Goal: Obtain resource: Obtain resource

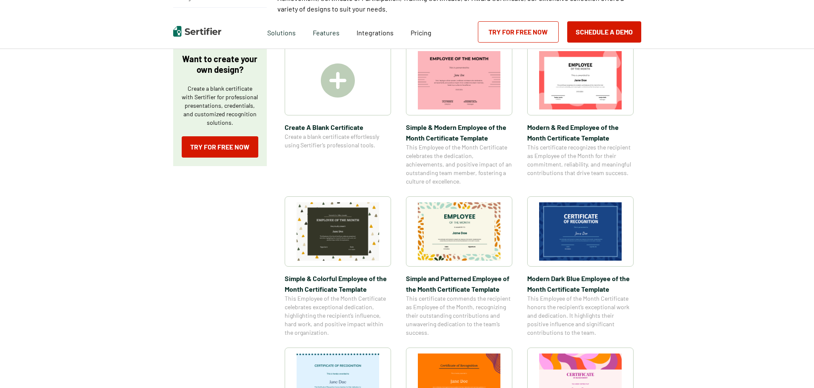
scroll to position [170, 0]
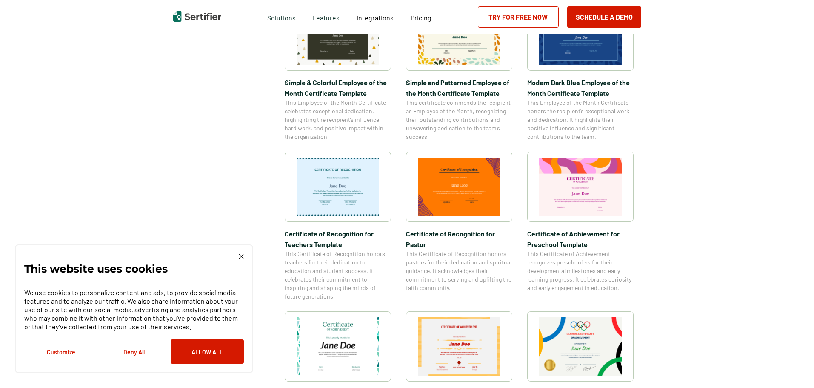
scroll to position [340, 0]
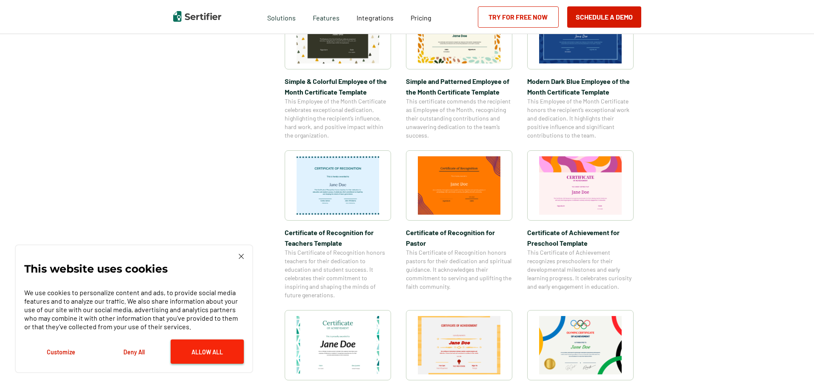
click at [214, 355] on button "Allow All" at bounding box center [207, 351] width 73 height 24
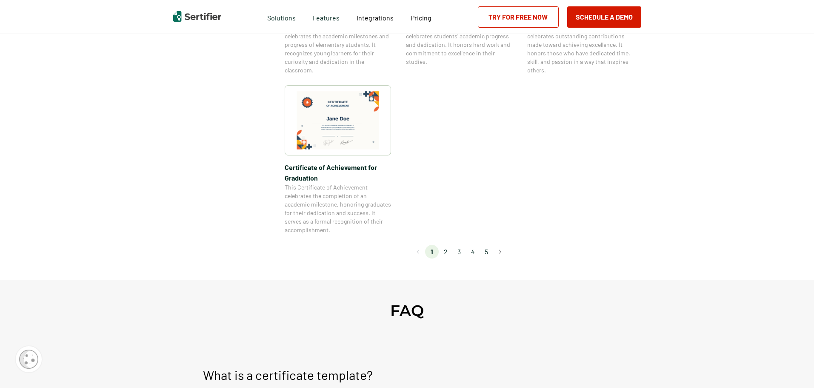
scroll to position [766, 0]
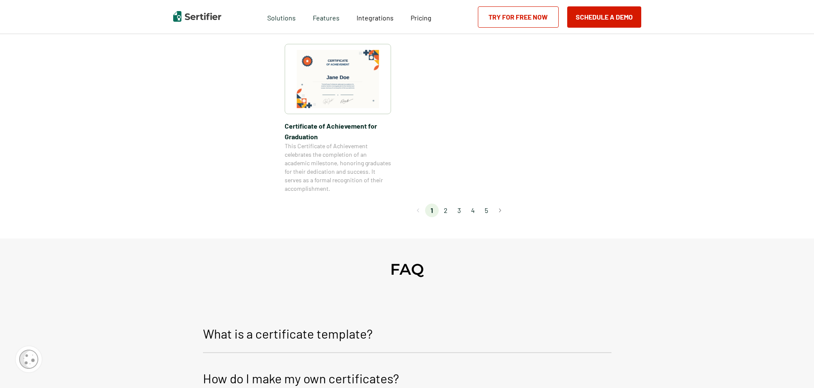
click at [449, 211] on li "2" at bounding box center [446, 210] width 14 height 14
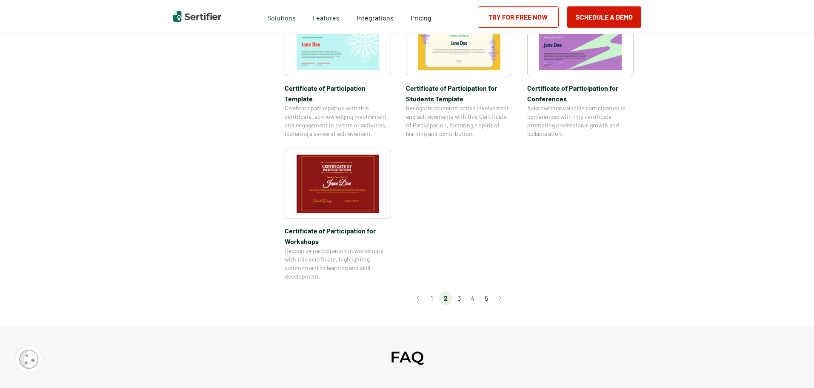
scroll to position [681, 0]
click at [457, 291] on li "3" at bounding box center [459, 298] width 14 height 14
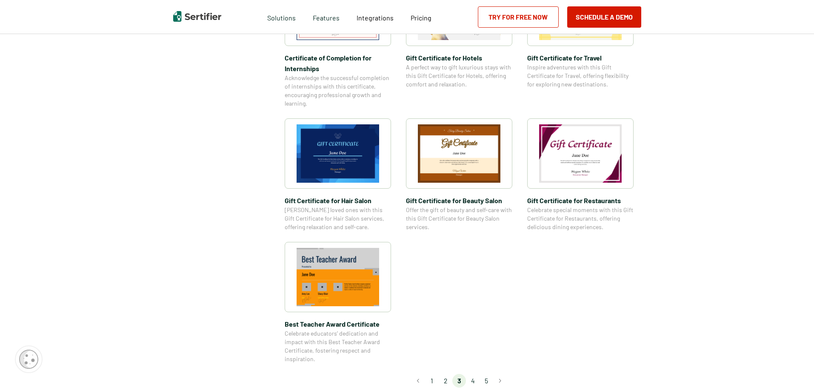
scroll to position [596, 0]
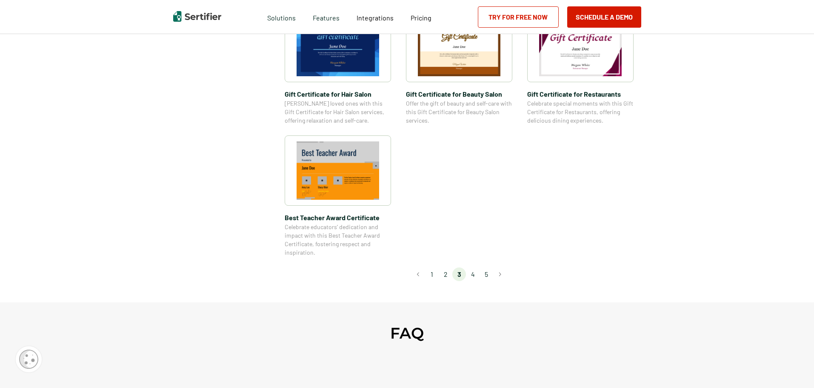
click at [478, 276] on li "4" at bounding box center [473, 274] width 14 height 14
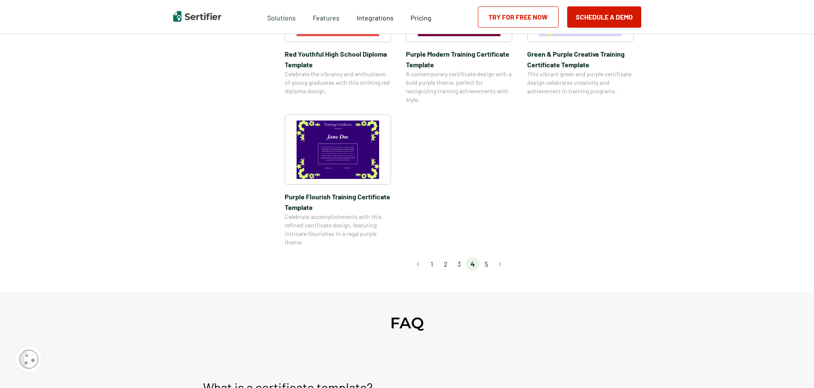
scroll to position [638, 0]
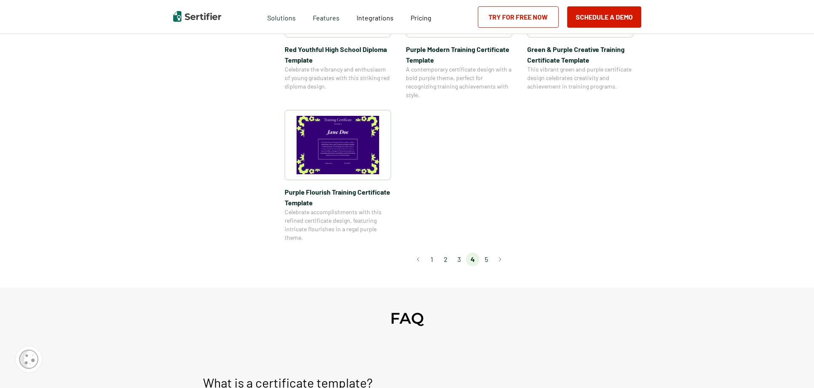
click at [491, 261] on li "5" at bounding box center [487, 259] width 14 height 14
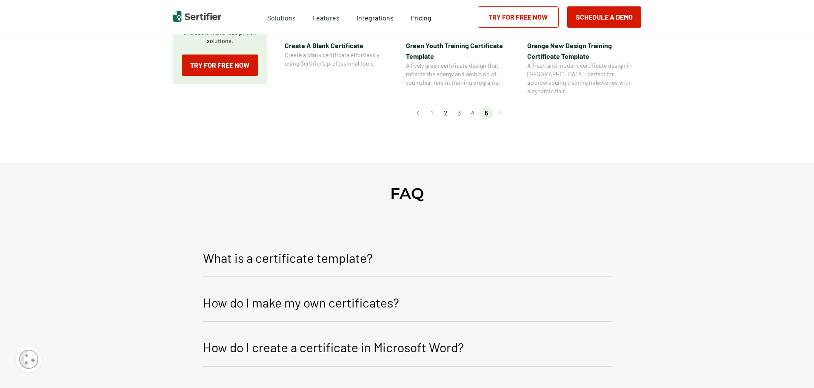
scroll to position [255, 0]
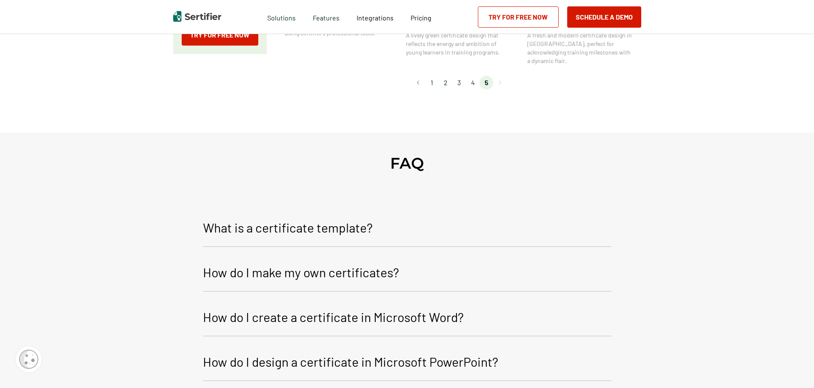
click at [432, 76] on li "1" at bounding box center [432, 83] width 14 height 14
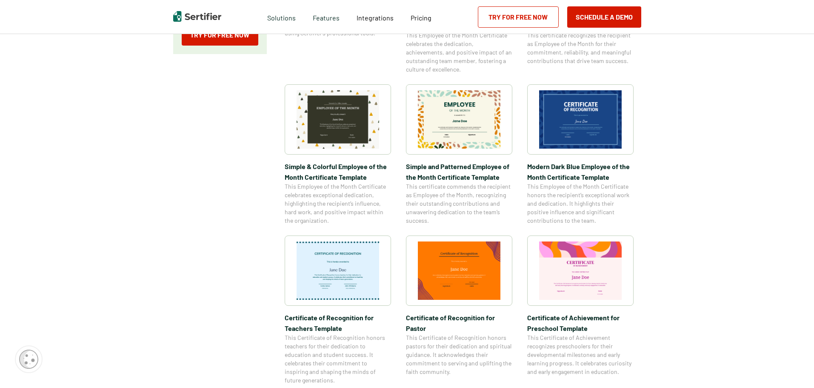
click at [464, 117] on img at bounding box center [459, 119] width 83 height 58
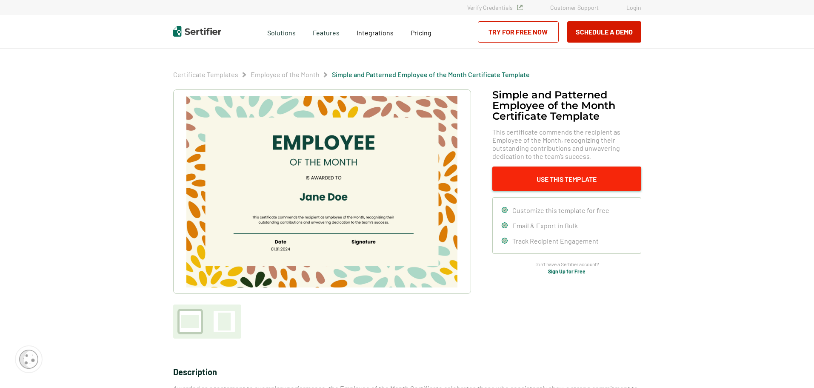
click at [572, 177] on button "Use This Template" at bounding box center [566, 178] width 149 height 24
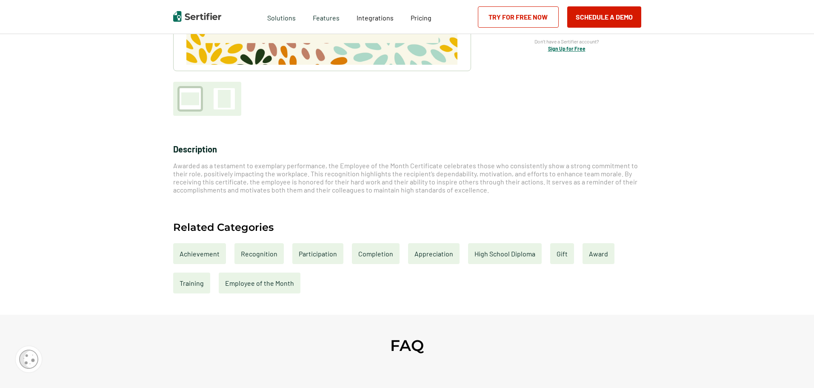
scroll to position [255, 0]
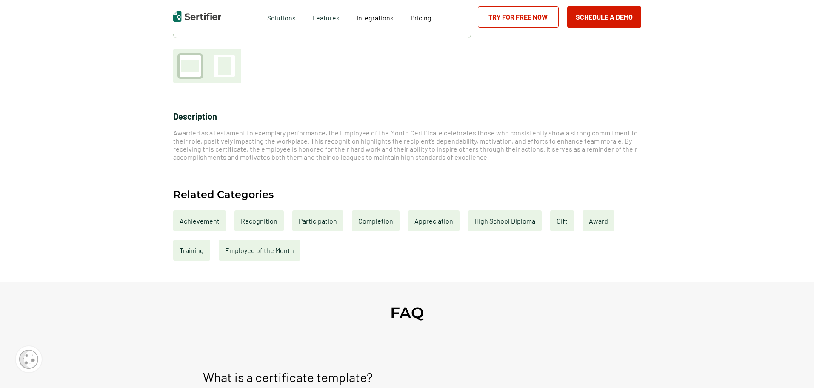
click at [416, 220] on div "Appreciation" at bounding box center [433, 220] width 51 height 21
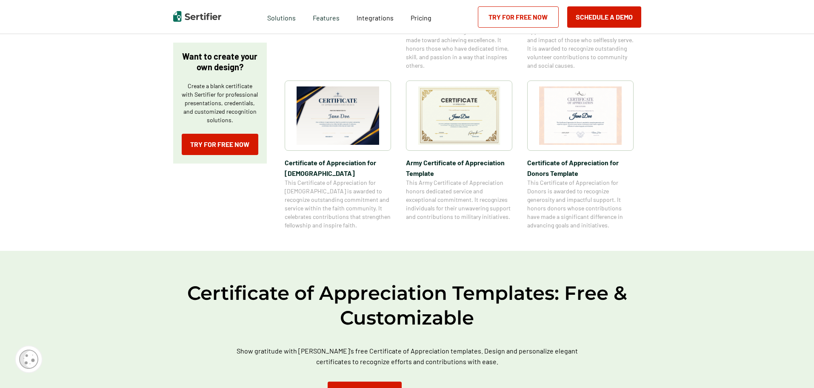
scroll to position [255, 0]
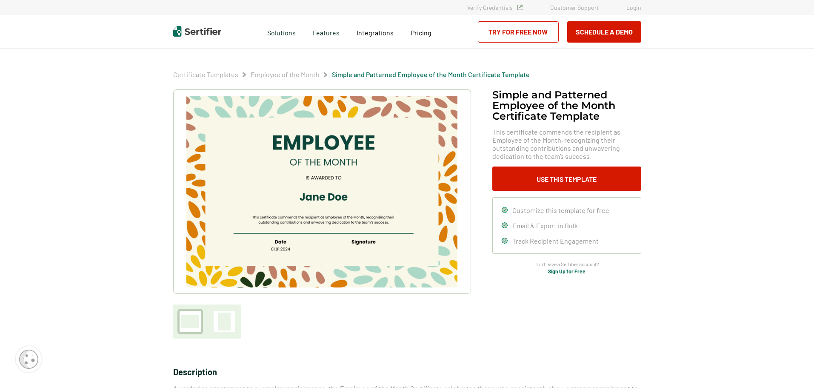
click at [277, 154] on img at bounding box center [321, 192] width 271 height 192
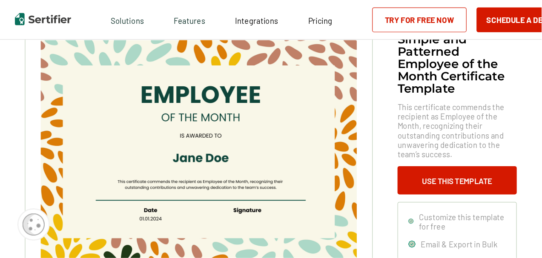
scroll to position [49, 0]
